Goal: Information Seeking & Learning: Understand process/instructions

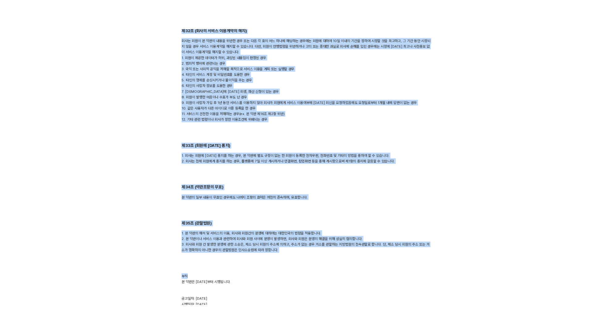
scroll to position [3071, 0]
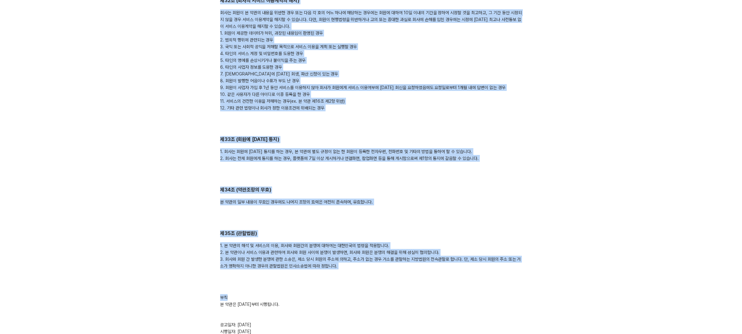
drag, startPoint x: 220, startPoint y: 143, endPoint x: 447, endPoint y: 312, distance: 282.2
copy div "제1조 (목적) 본 약관은 페이민트 주식회사(이하 ‘회사’)가 온라인 플랫폼을 통하여 제공하는 서비스 및 관련 제반 서비스(이하 ‘서비스’라 …"
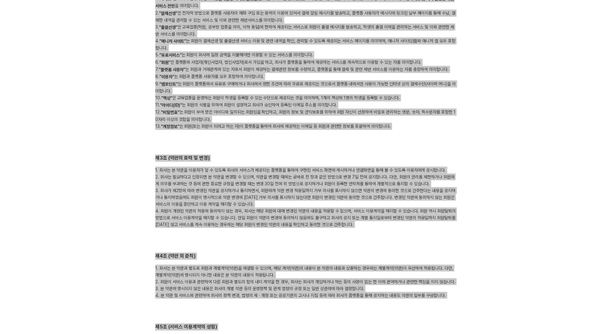
scroll to position [0, 0]
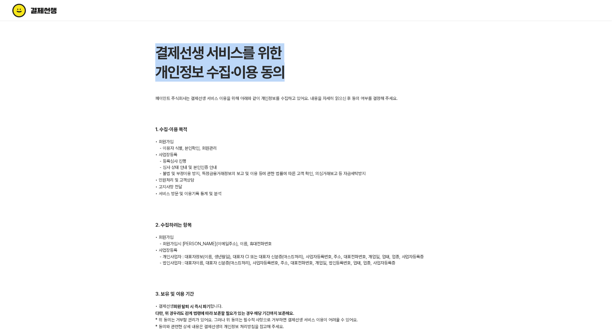
drag, startPoint x: 153, startPoint y: 46, endPoint x: 299, endPoint y: 74, distance: 149.3
click at [299, 74] on div "결제선생 서비스를 위한 개인정보 수집·이용 동의 페이민트 주식회사는 결제선생 서비스 이용을 위해 아래와 같이 개인정보를 수집하고 있어요. 내용…" at bounding box center [306, 196] width 316 height 307
copy h1 "결제선생 서비스를 위한 개인정보 수집·이용 동의"
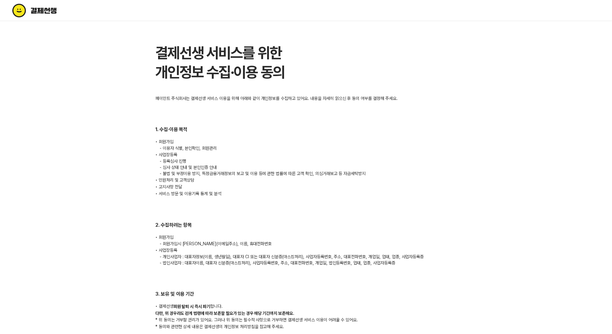
drag, startPoint x: 197, startPoint y: 112, endPoint x: 185, endPoint y: 108, distance: 12.9
click at [187, 109] on div "페이민트 주식회사는 결제선생 서비스 이용을 위해 아래와 같이 개인정보를 수집하고 있어요. 내용을 자세히 읽으신 후 동의 여부를 결정해 주세요.…" at bounding box center [306, 212] width 302 height 235
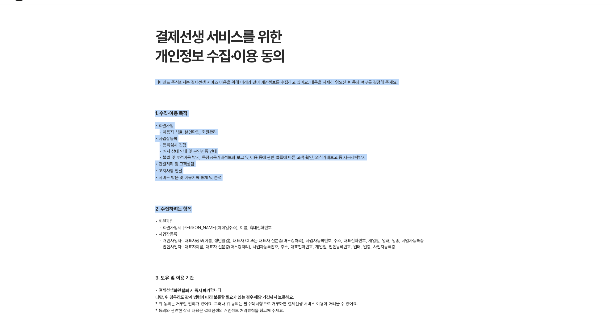
scroll to position [16, 0]
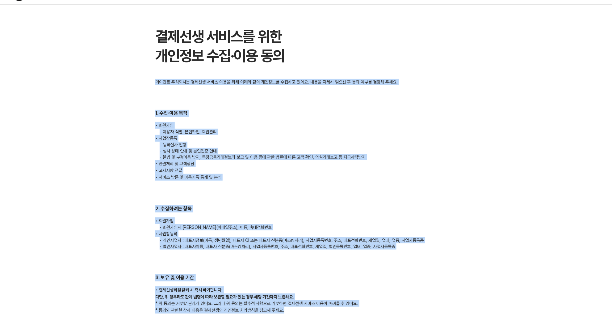
drag, startPoint x: 151, startPoint y: 97, endPoint x: 357, endPoint y: 292, distance: 283.3
click at [345, 329] on div "결제선생 서비스를 위한 개인정보 수집·이용 동의 페이민트 주식회사는 결제선생 서비스 이용을 위해 아래와 같이 개인정보를 수집하고 있어요. 내용…" at bounding box center [306, 180] width 316 height 307
click at [433, 270] on div "페이민트 주식회사는 결제선생 서비스 이용을 위해 아래와 같이 개인정보를 수집하고 있어요. 내용을 자세히 읽으신 후 동의 여부를 결정해 주세요.…" at bounding box center [306, 196] width 302 height 235
drag, startPoint x: 296, startPoint y: 311, endPoint x: 149, endPoint y: 82, distance: 272.0
click at [149, 82] on div "결제선생 서비스를 위한 개인정보 수집·이용 동의 페이민트 주식회사는 결제선생 서비스 이용을 위해 아래와 같이 개인정보를 수집하고 있어요. 내용…" at bounding box center [306, 180] width 316 height 307
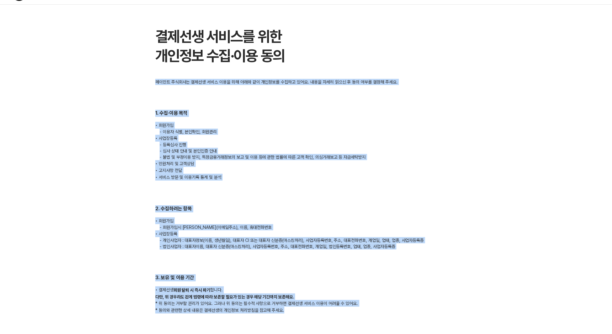
copy div "페이민트 주식회사는 결제선생 서비스 이용을 위해 아래와 같이 개인정보를 수집하고 있어요. 내용을 자세히 읽으신 후 동의 여부를 결정해 주세요.…"
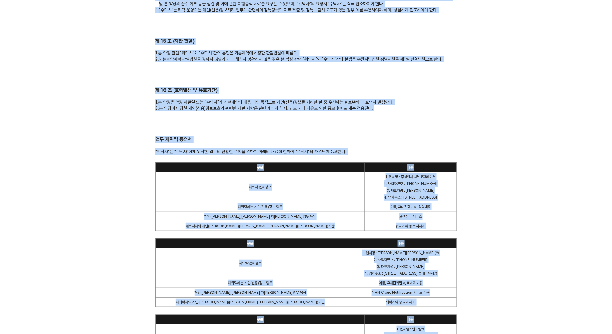
scroll to position [1289, 0]
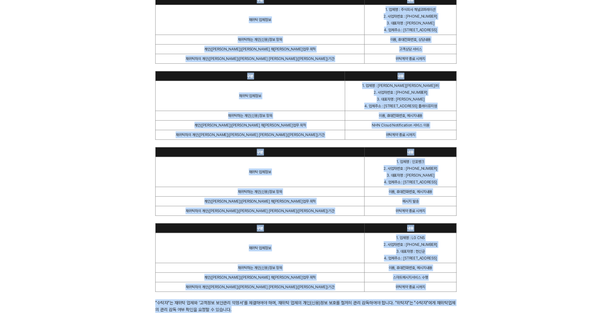
drag, startPoint x: 142, startPoint y: 143, endPoint x: 469, endPoint y: 308, distance: 366.8
copy div "가맹점(이하 "위탁자"라 한다)과 페이민트 주식회사(이하 "수탁자")는 상호 업무상 제공 및 활용하는 고객의 개인(신용)정보에 대한 보안관리 …"
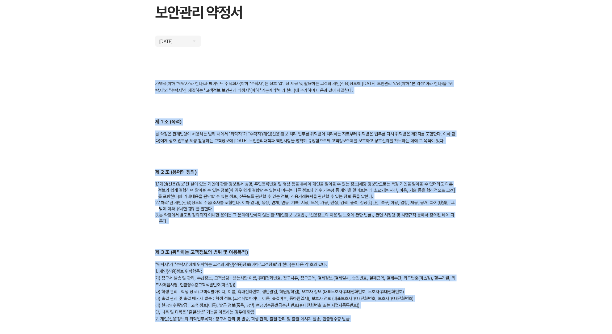
scroll to position [0, 0]
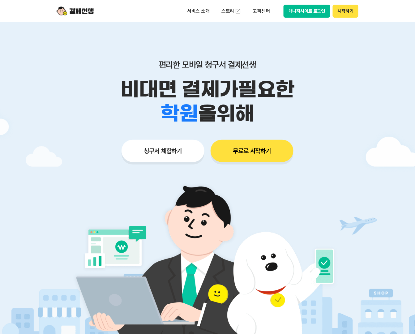
click at [248, 155] on button "무료로 시작하기" at bounding box center [251, 151] width 83 height 22
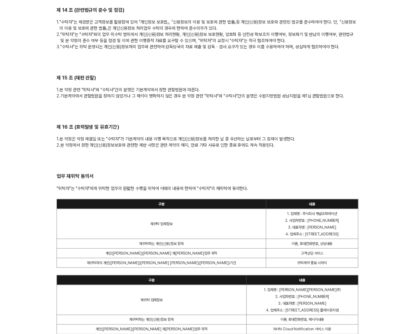
scroll to position [1248, 0]
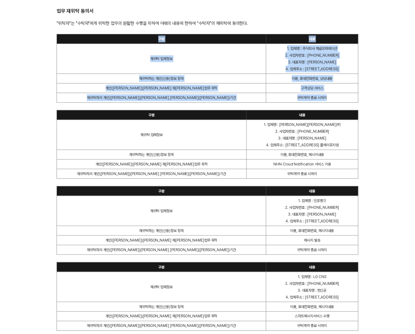
drag, startPoint x: 106, startPoint y: 38, endPoint x: 316, endPoint y: 96, distance: 217.8
click at [316, 96] on table "구분 내용 재위탁 업체정보 1. 업체명 : 주식회사 채널코퍼레이션 2. 사업자번호 : [PHONE_NUMBER] 3. 대표자명 : [PERSO…" at bounding box center [208, 68] width 302 height 69
copy table "구분 내용 재위탁 업체정보 1. 업체명 : 주식회사 채널코퍼레이션 2. 사업자번호 : [PHONE_NUMBER] 3. 대표자명 : [PERSO…"
drag, startPoint x: 339, startPoint y: 100, endPoint x: 91, endPoint y: 35, distance: 255.9
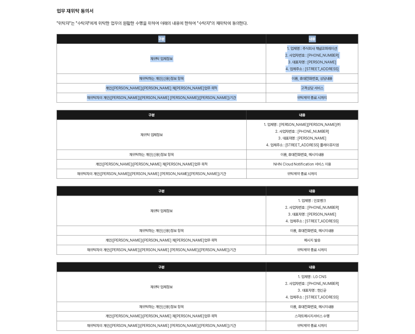
click at [91, 35] on table "구분 내용 재위탁 업체정보 1. 업체명 : 주식회사 채널코퍼레이션 2. 사업자번호 : [PHONE_NUMBER] 3. 대표자명 : [PERSO…" at bounding box center [208, 68] width 302 height 69
copy table "구분 내용 재위탁 업체정보 1. 업체명 : 주식회사 채널코퍼레이션 2. 사업자번호 : [PHONE_NUMBER] 3. 대표자명 : [PERSO…"
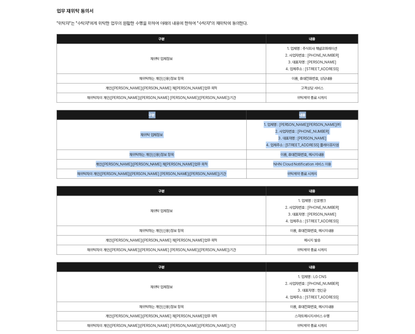
drag, startPoint x: 93, startPoint y: 114, endPoint x: 317, endPoint y: 170, distance: 230.8
click at [317, 170] on table "구분 내용 재위탁 업체정보 1. 업체명 : 엔에이치엔클라우드㈜ 2. 사업자번호 : [PHONE_NUMBER] 3. 대표자명 : [PERSON_…" at bounding box center [208, 144] width 302 height 69
copy table "구분 내용 재위탁 업체정보 1. 업체명 : 엔에이치엔클라우드㈜ 2. 사업자번호 : [PHONE_NUMBER] 3. 대표자명 : [PERSON_…"
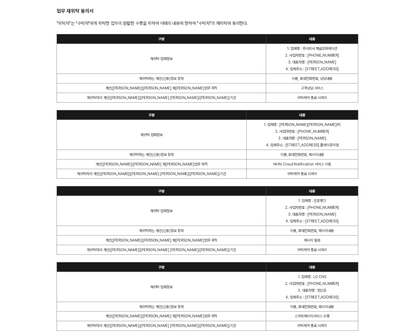
drag, startPoint x: 98, startPoint y: 196, endPoint x: 94, endPoint y: 192, distance: 5.3
click at [98, 196] on th "구분" at bounding box center [161, 191] width 209 height 10
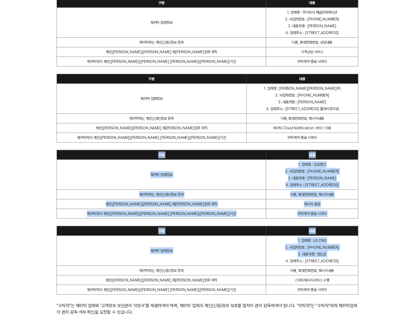
scroll to position [1289, 0]
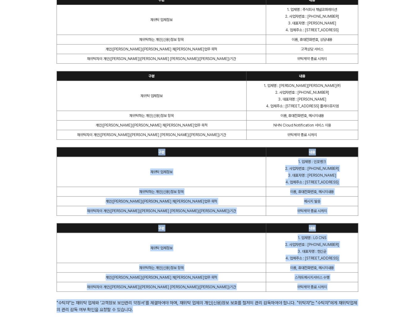
drag, startPoint x: 94, startPoint y: 191, endPoint x: 345, endPoint y: 321, distance: 282.9
copy div "lo ip dol sita 6. con : adip 2. elits : 477-84-36338 4. doei : tem 1. inci : ut…"
